Goal: Information Seeking & Learning: Check status

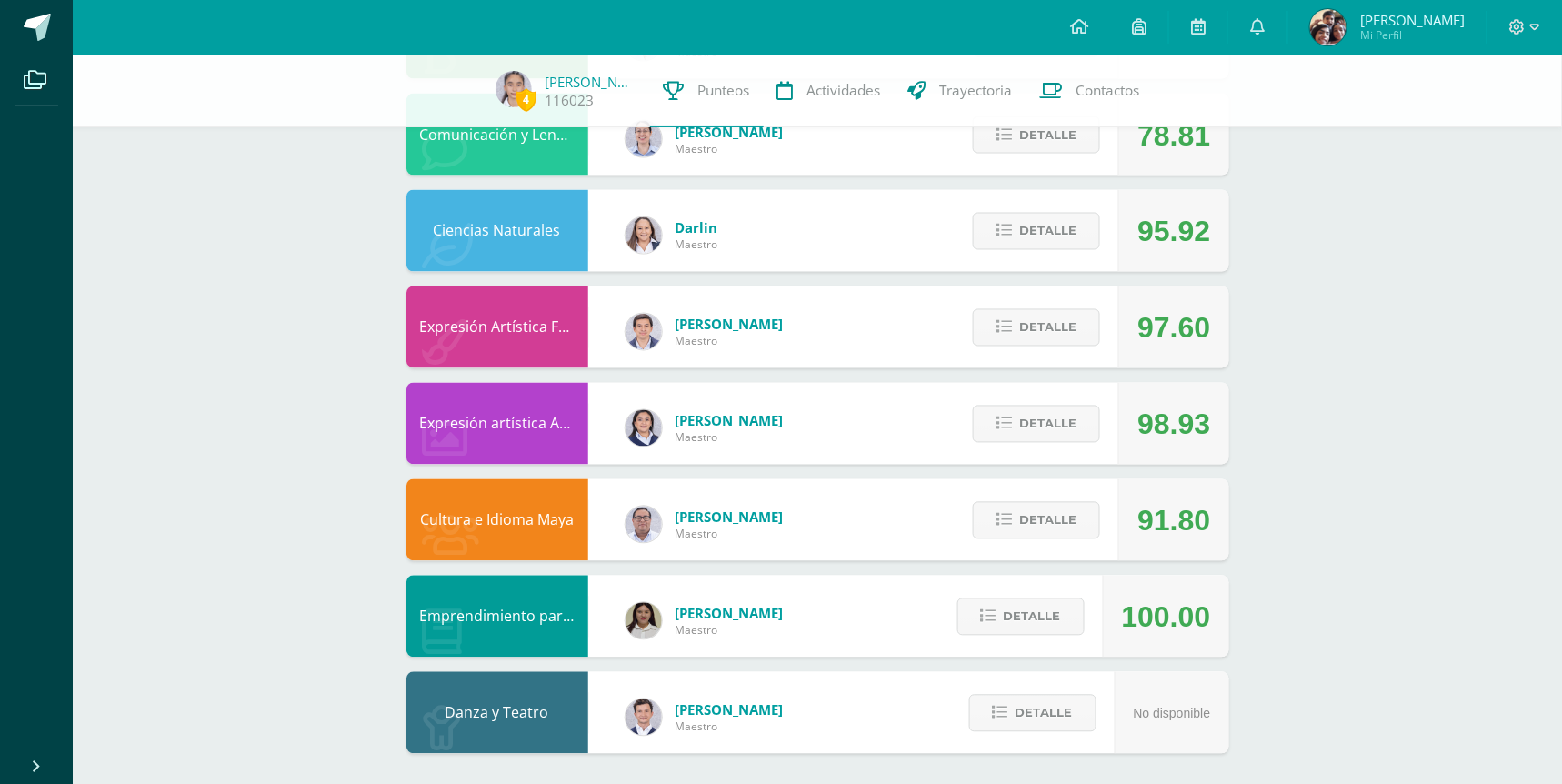
scroll to position [969, 0]
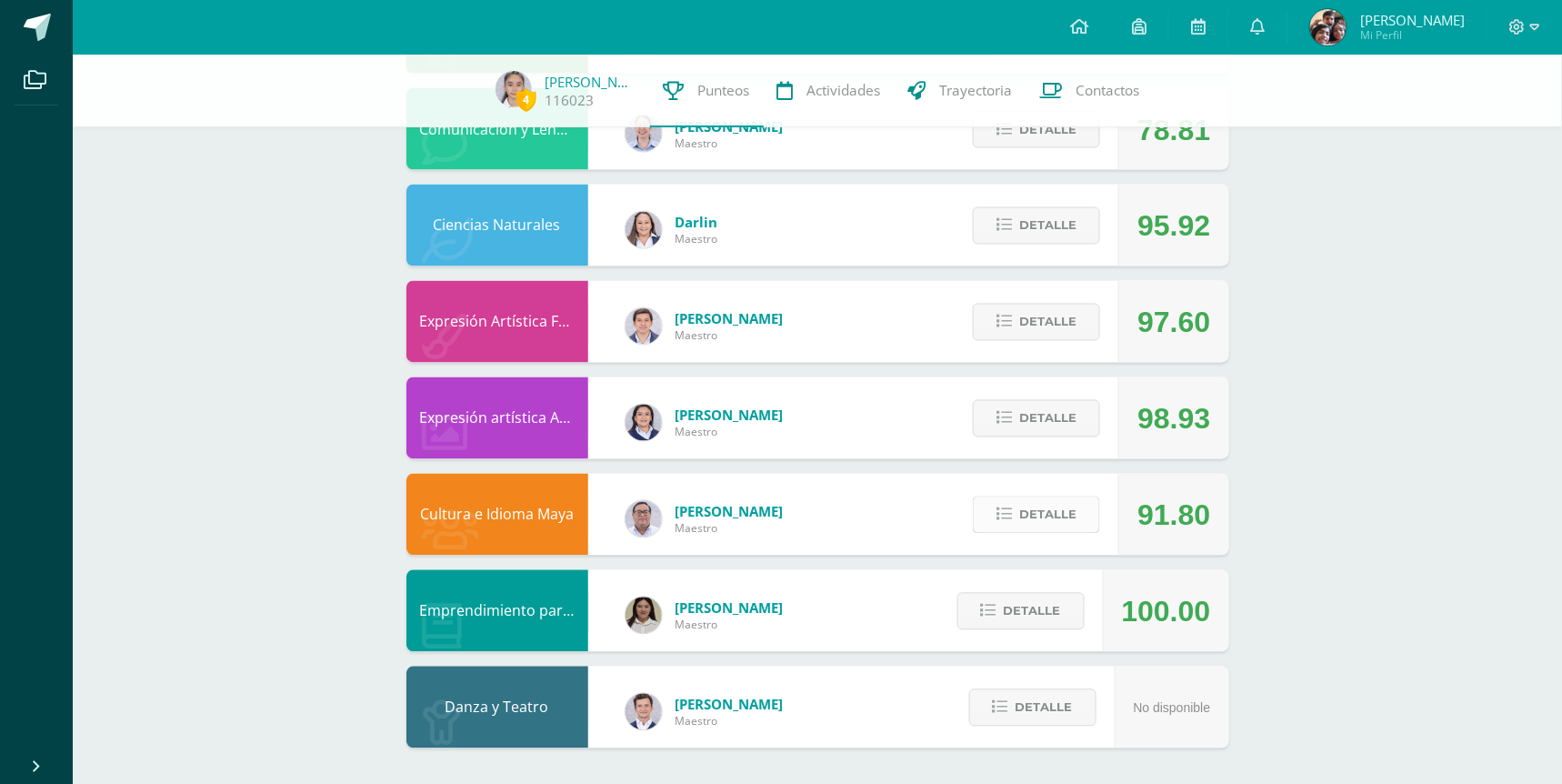
click at [1070, 522] on span "Detalle" at bounding box center [1048, 515] width 58 height 33
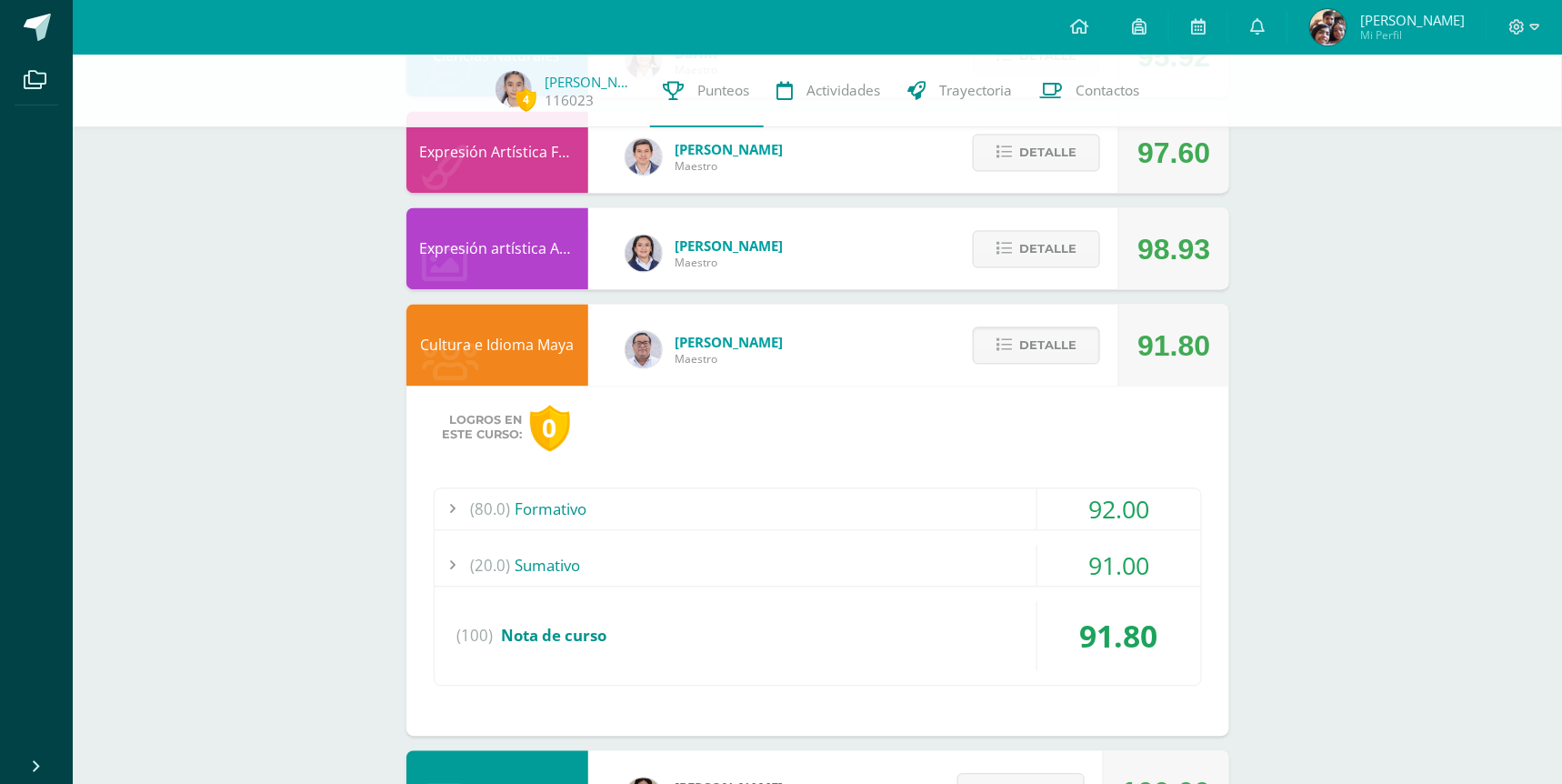
scroll to position [1149, 0]
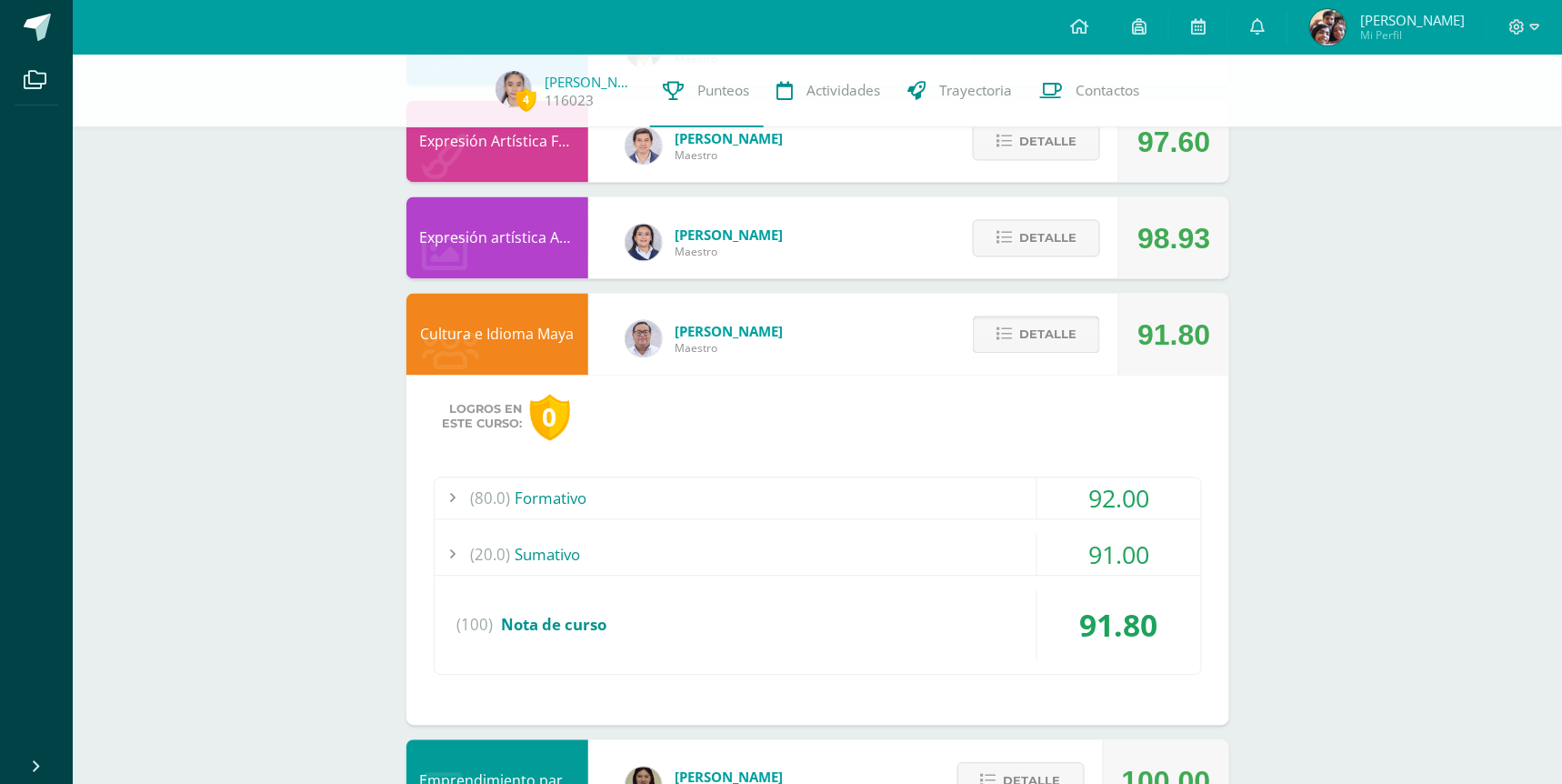
click at [1015, 346] on button "Detalle" at bounding box center [1037, 335] width 127 height 37
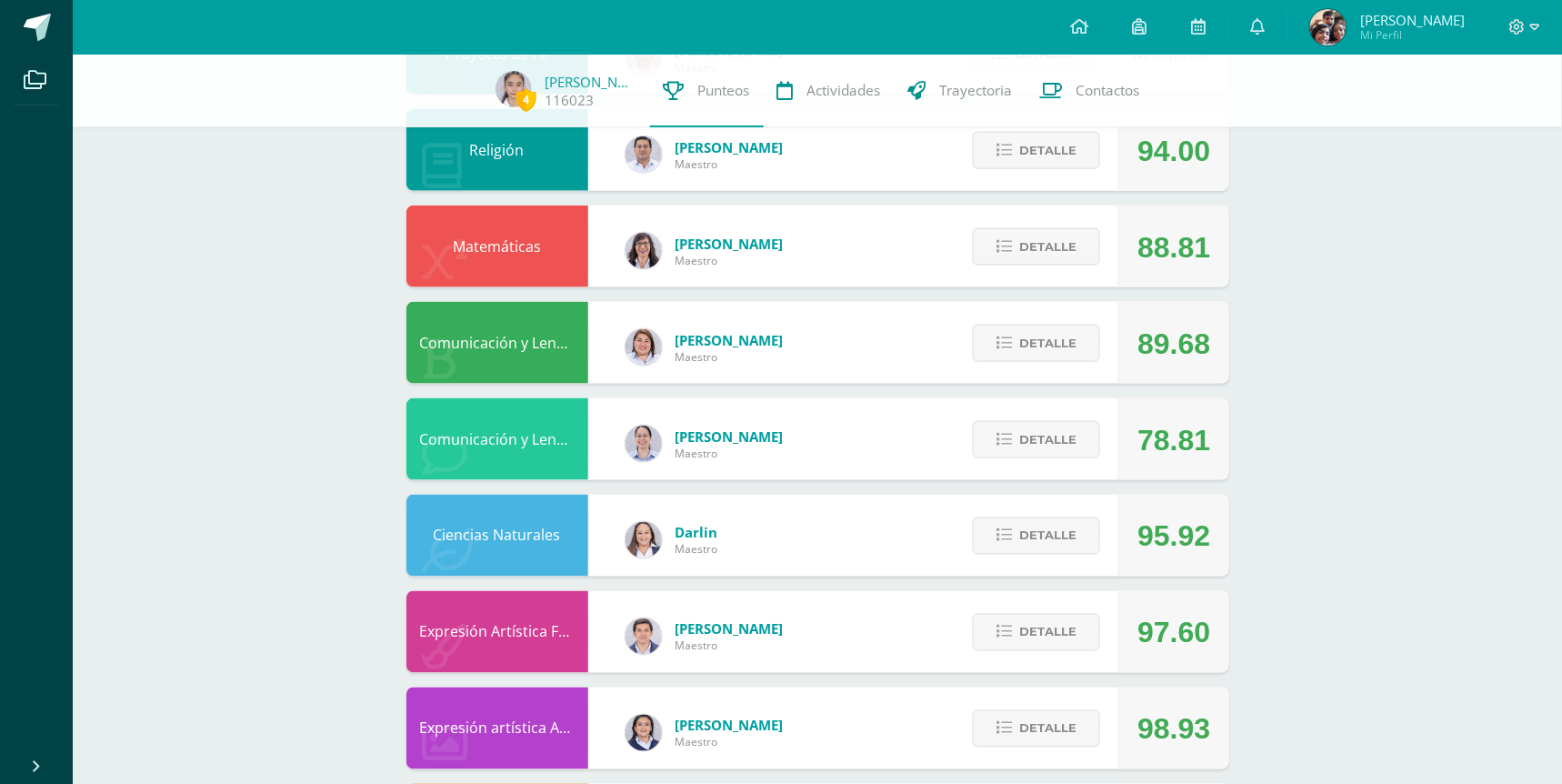
scroll to position [613, 0]
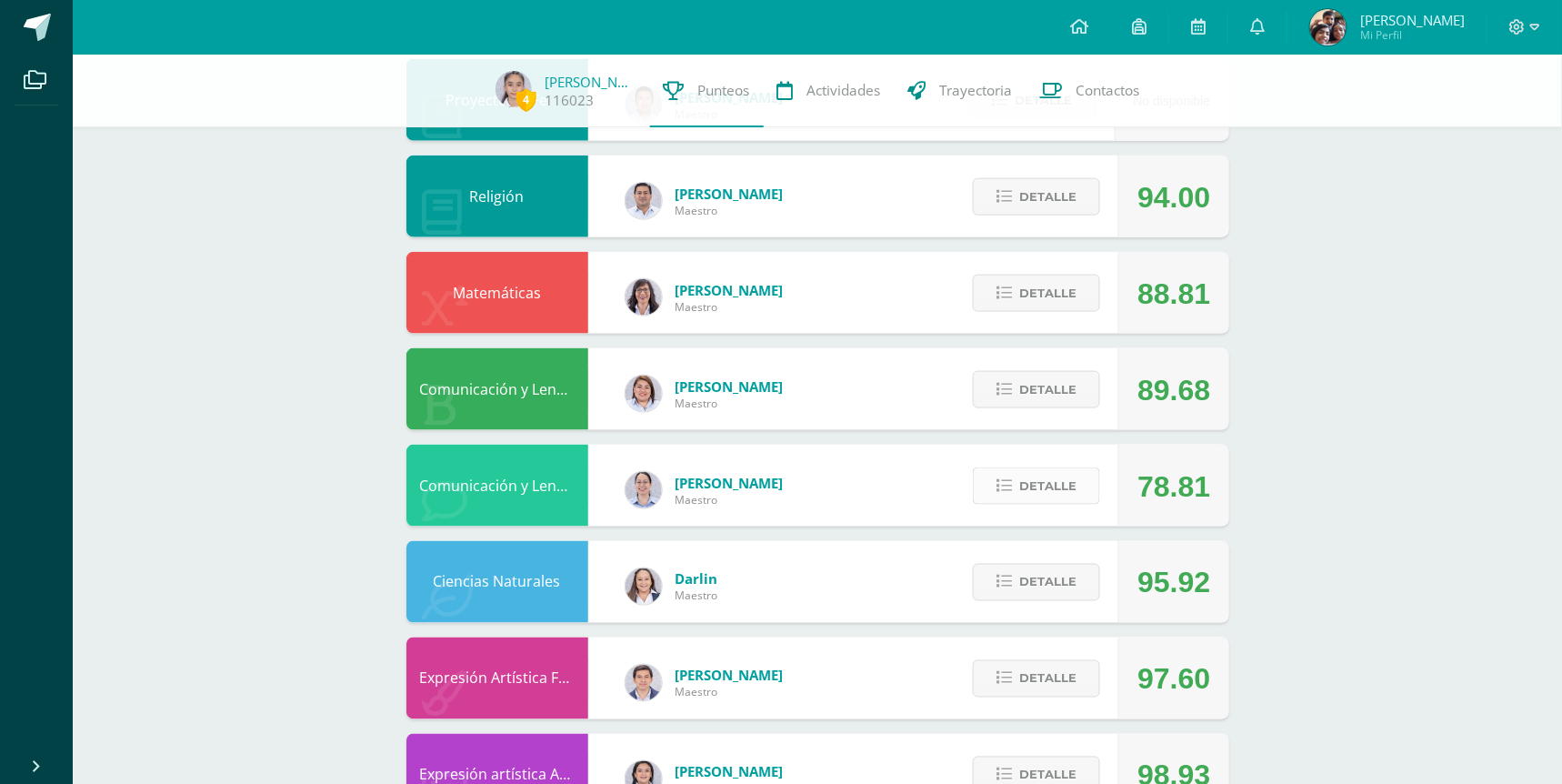
click at [1015, 484] on button "Detalle" at bounding box center [1037, 485] width 127 height 37
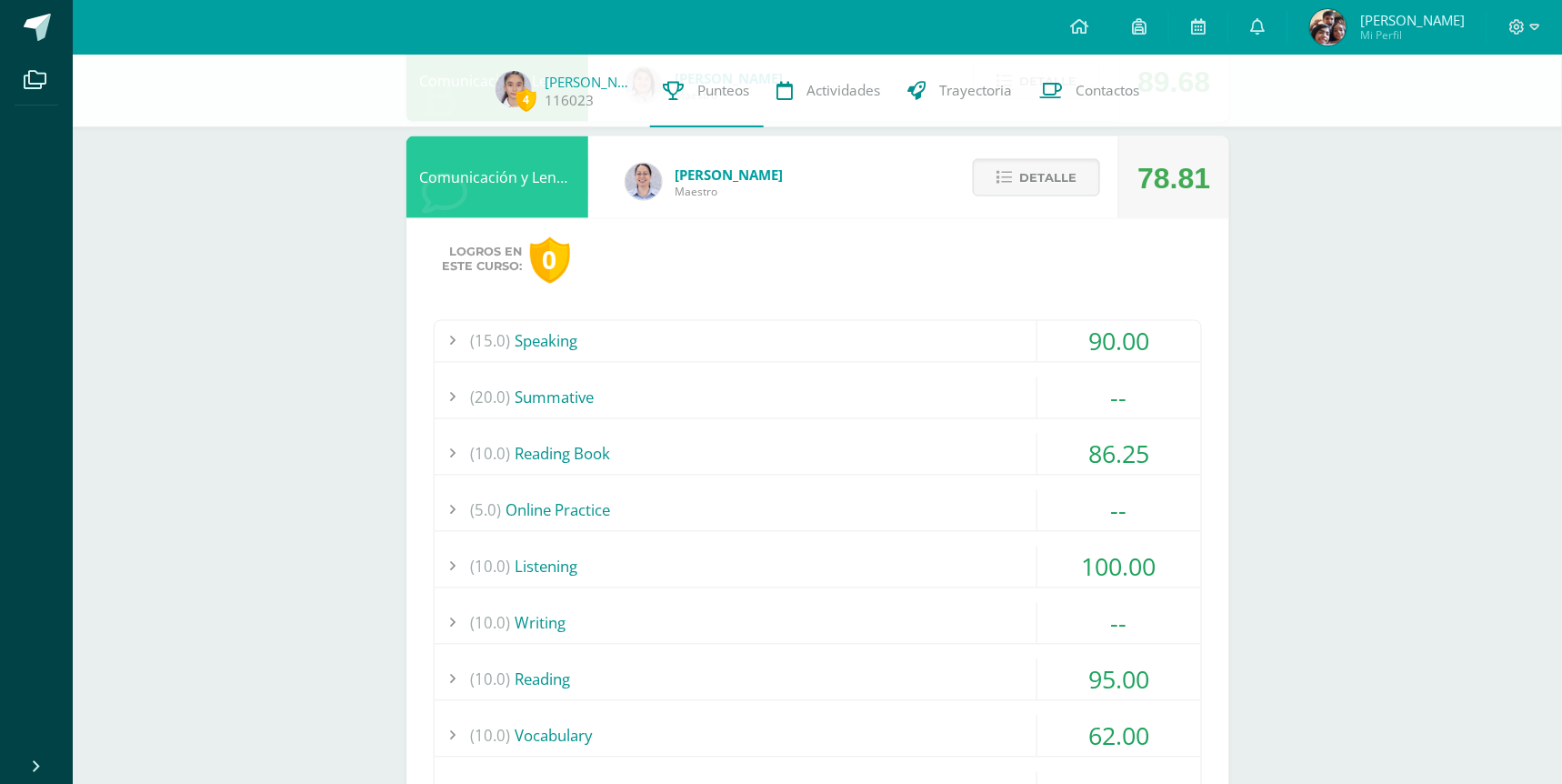
scroll to position [838, 0]
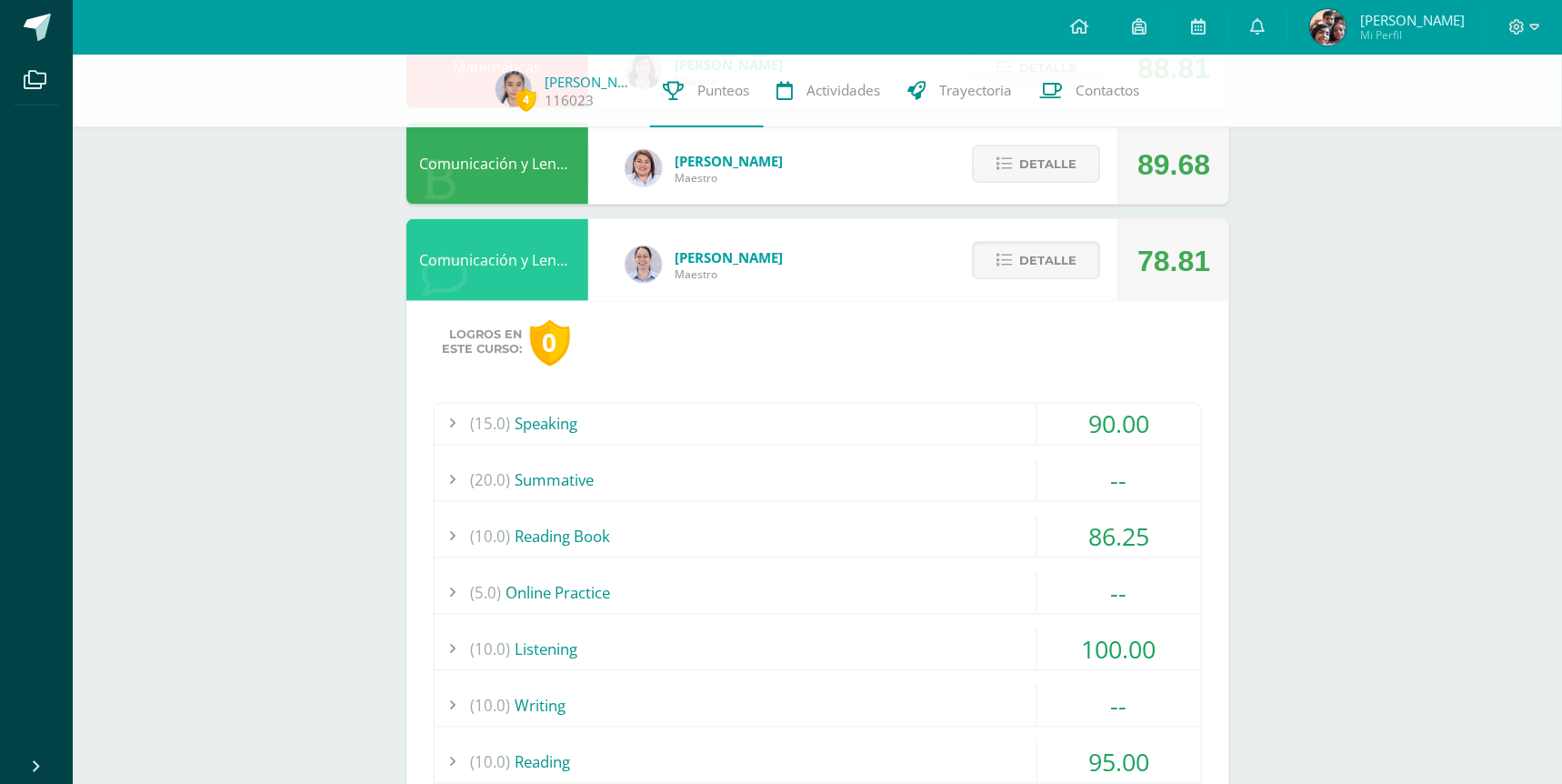
click at [821, 477] on div "(20.0) Summative" at bounding box center [818, 481] width 767 height 41
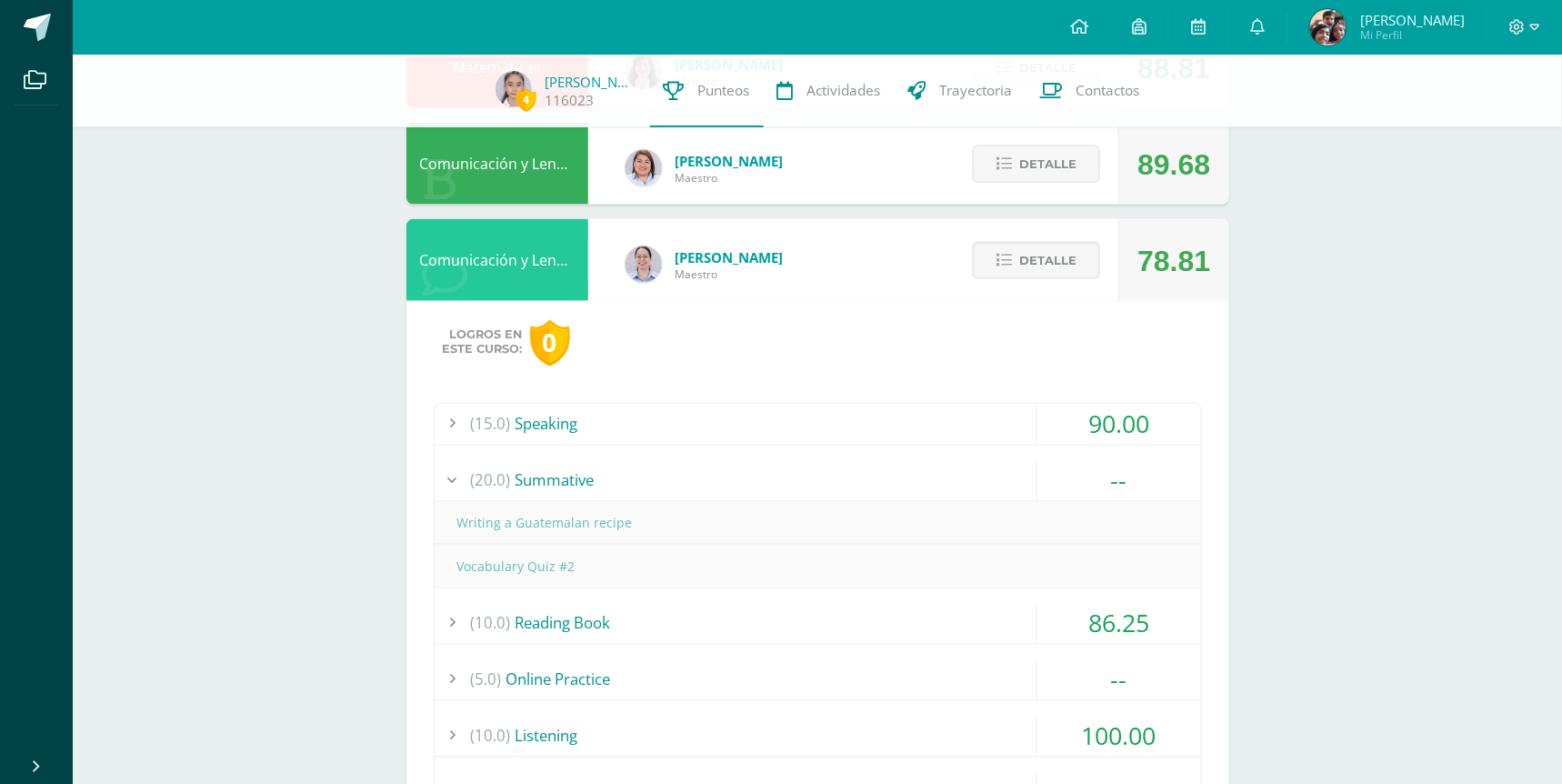
click at [821, 477] on div "(20.0) Summative" at bounding box center [818, 481] width 767 height 41
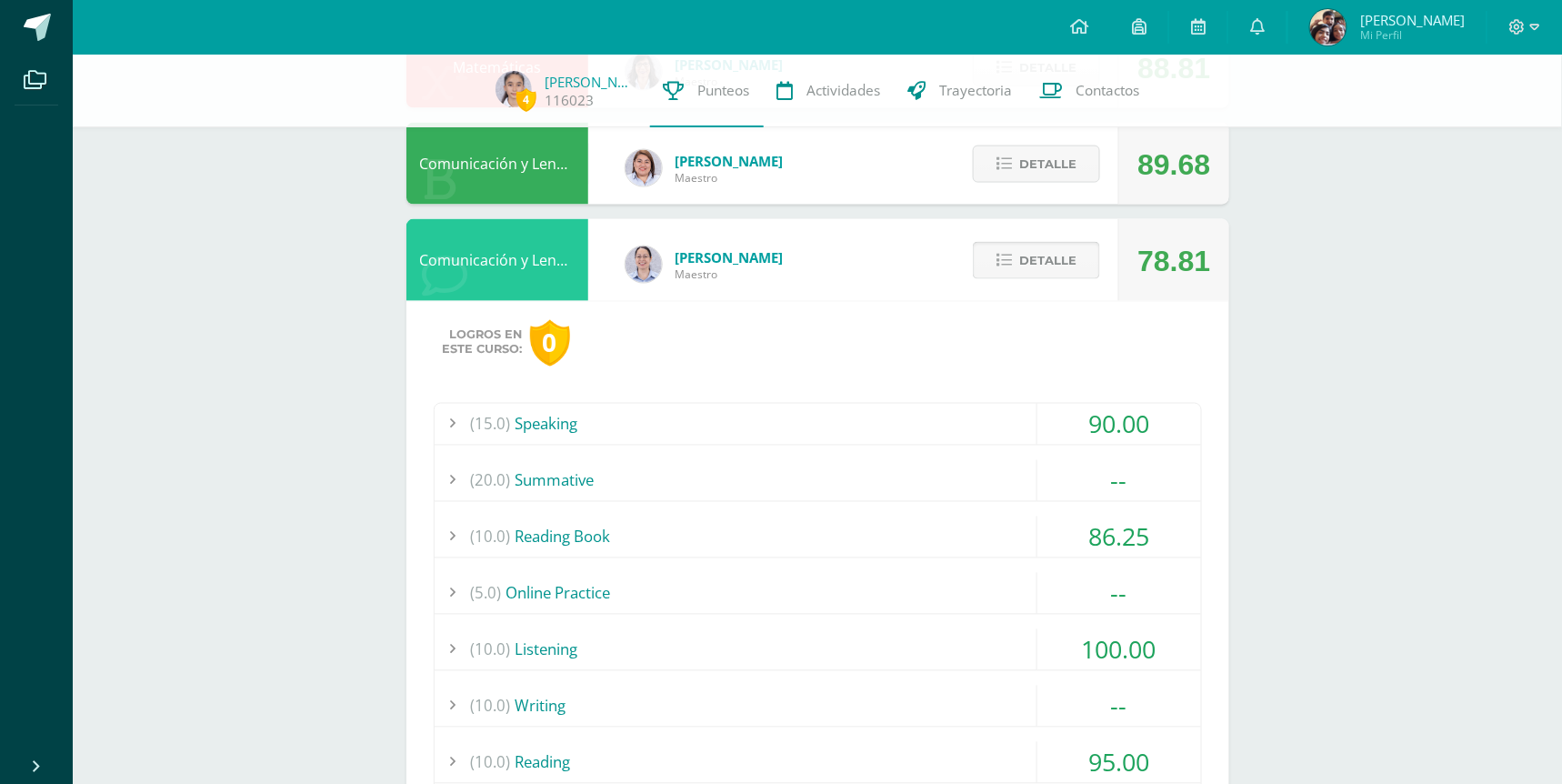
click at [1037, 254] on span "Detalle" at bounding box center [1048, 260] width 58 height 33
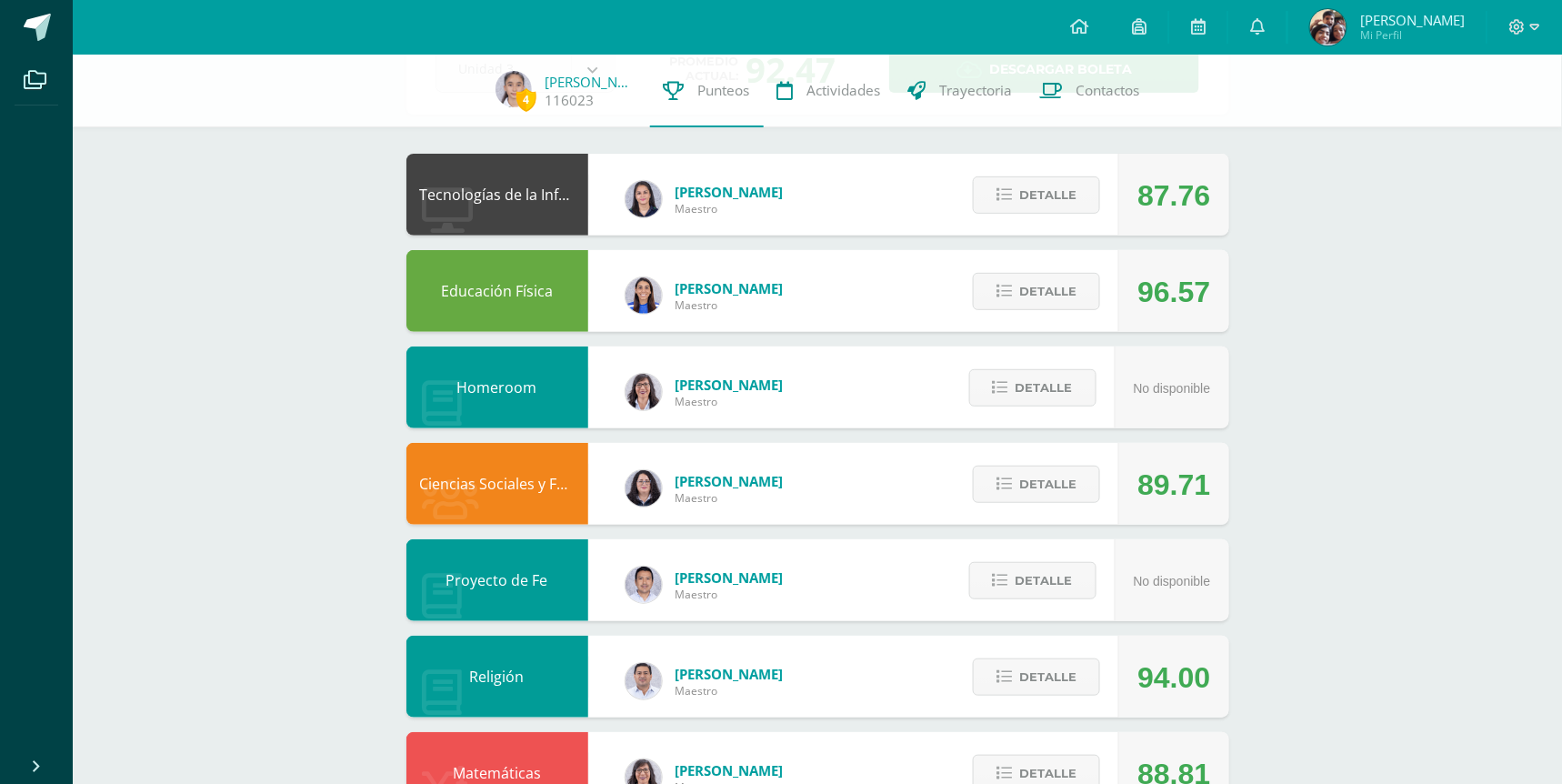
scroll to position [82, 0]
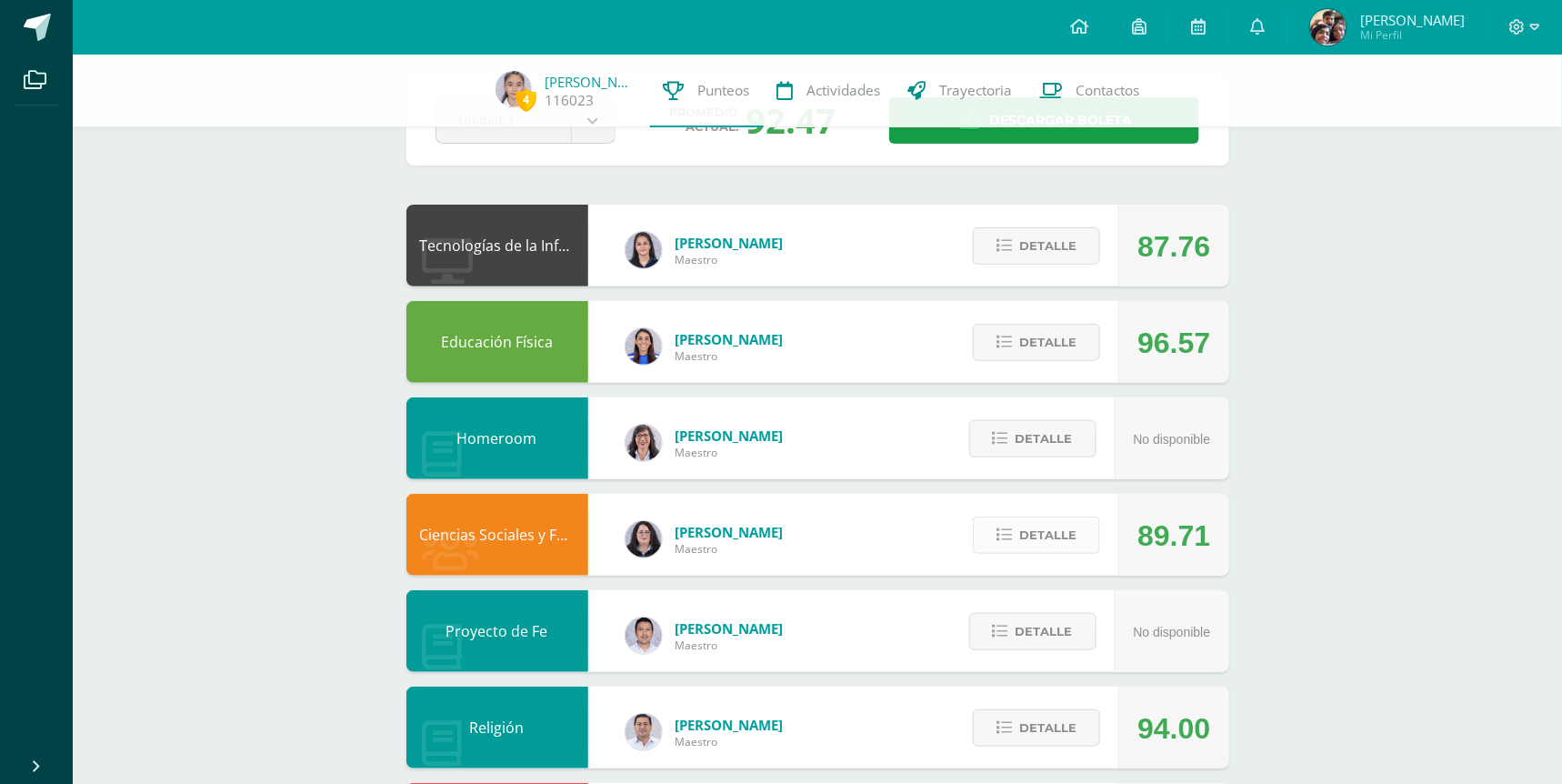
click at [1039, 525] on span "Detalle" at bounding box center [1048, 534] width 58 height 33
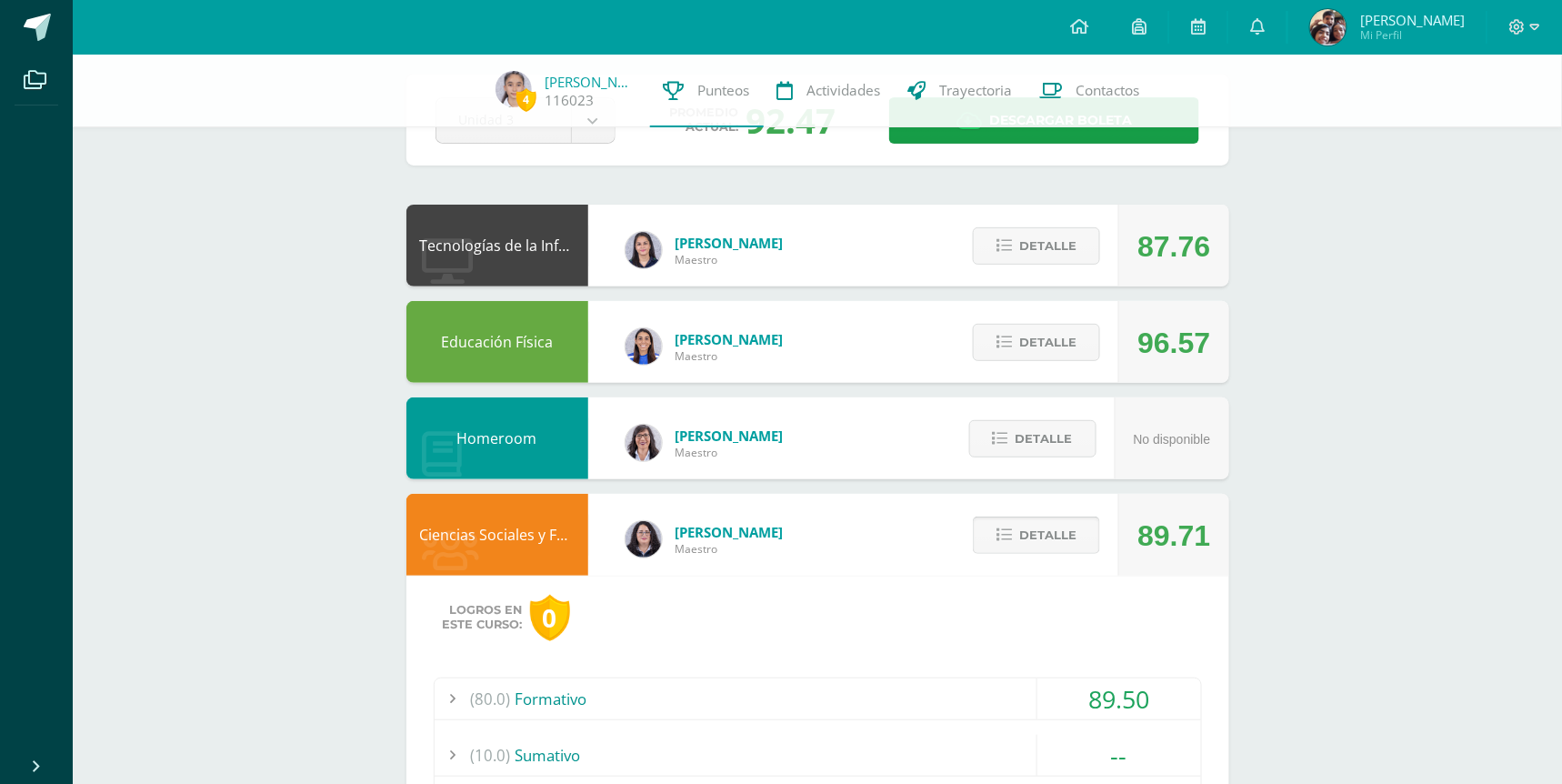
click at [1039, 525] on span "Detalle" at bounding box center [1048, 534] width 58 height 33
